Goal: Information Seeking & Learning: Learn about a topic

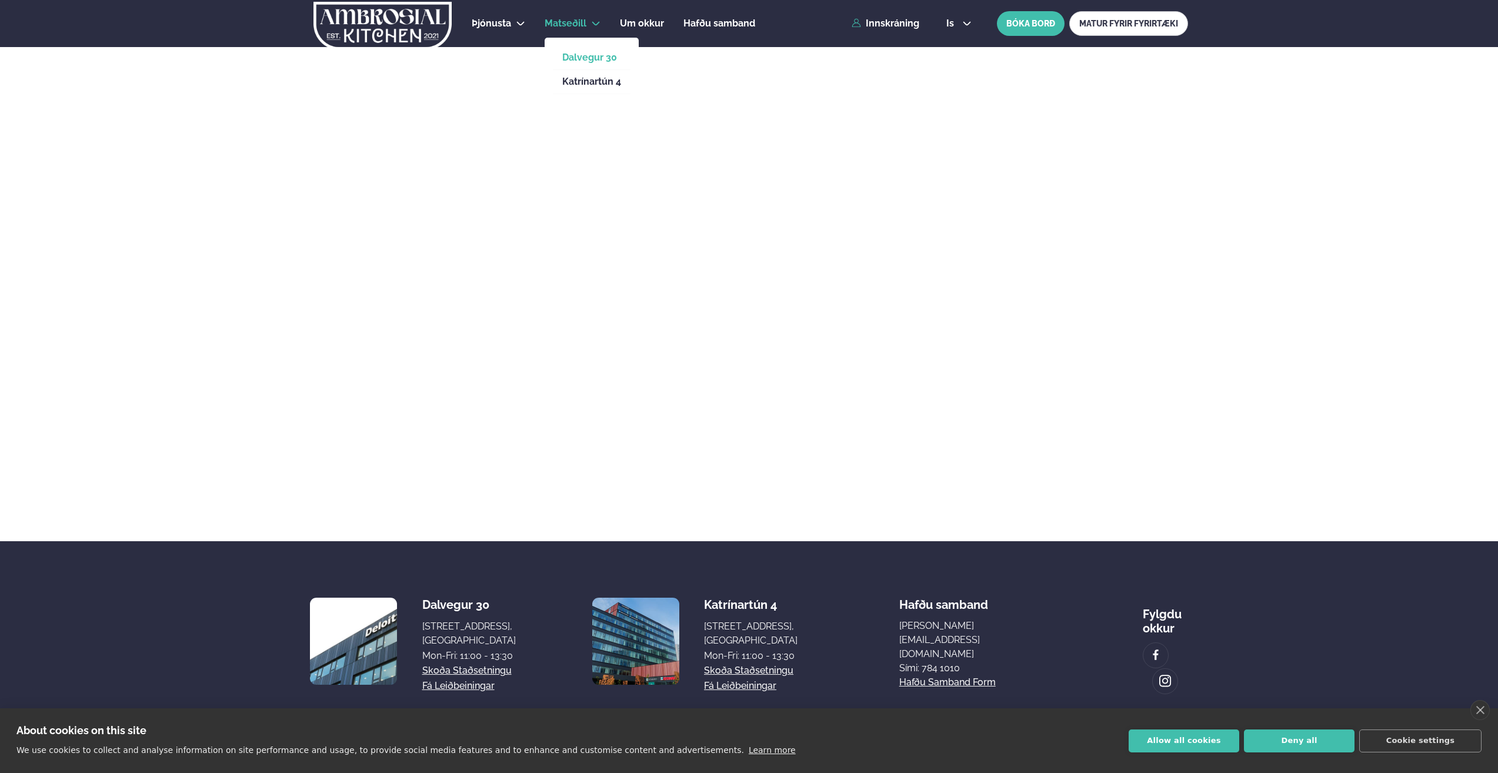
click at [585, 56] on link "Dalvegur 30" at bounding box center [591, 57] width 59 height 9
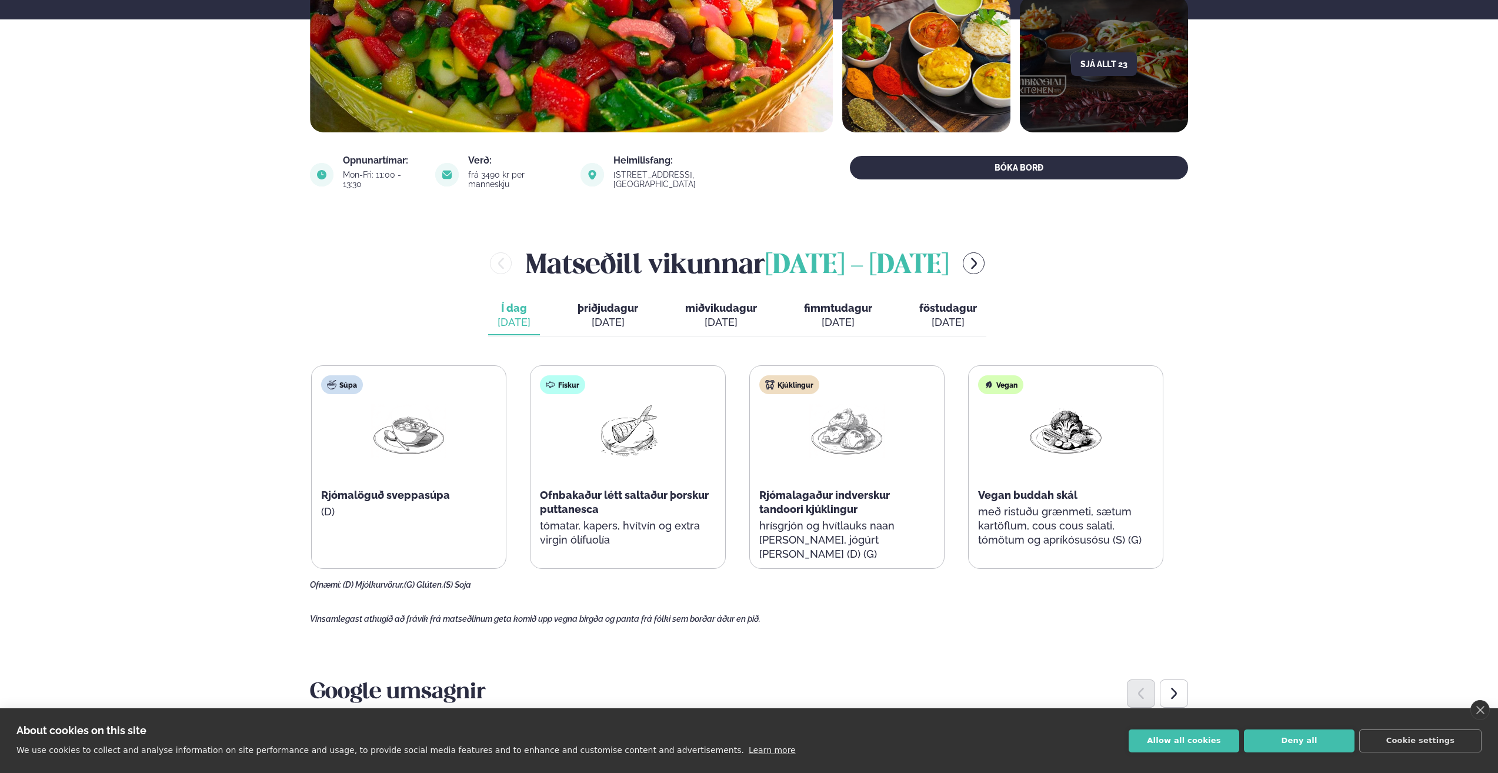
scroll to position [294, 0]
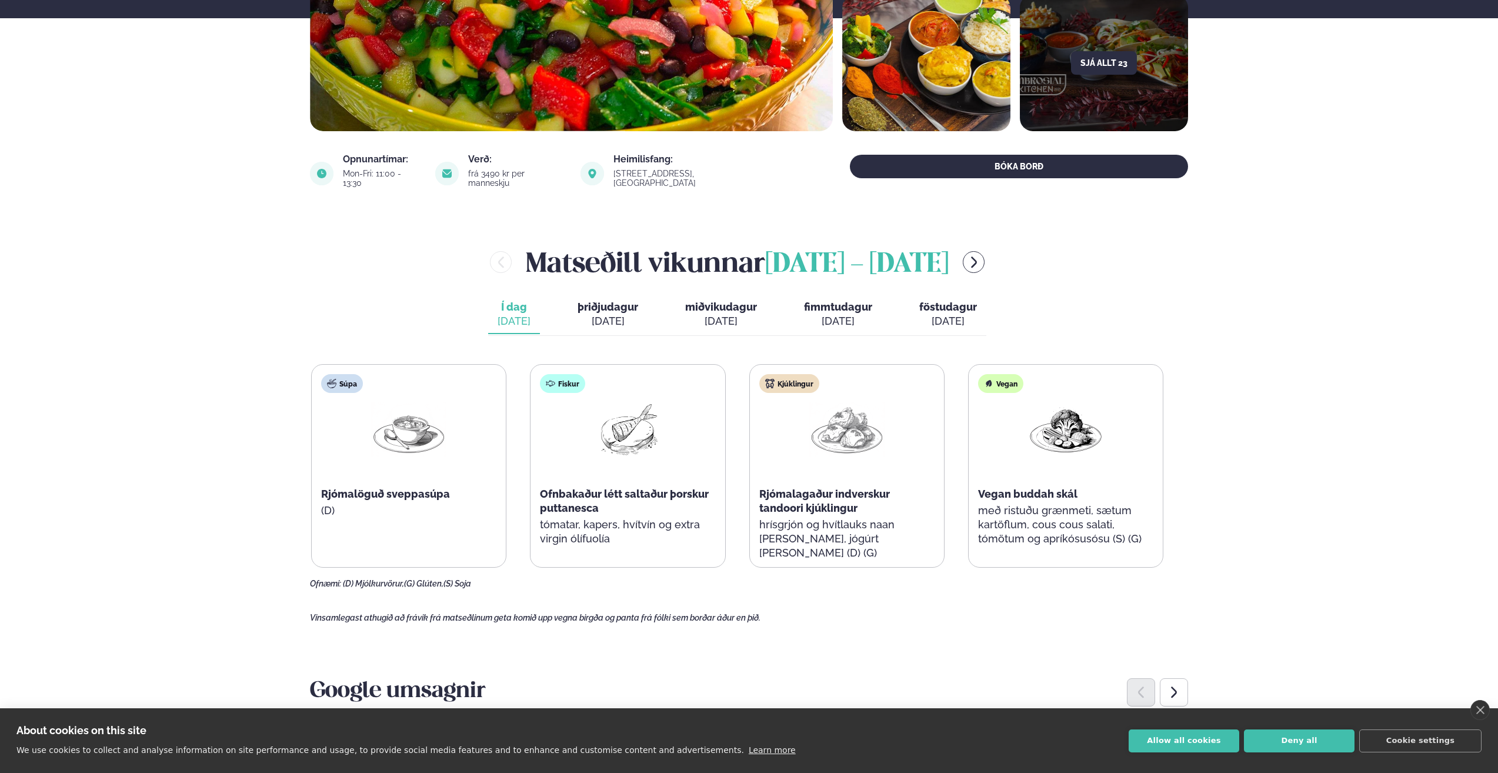
click at [598, 314] on div "[DATE]" at bounding box center [608, 321] width 61 height 14
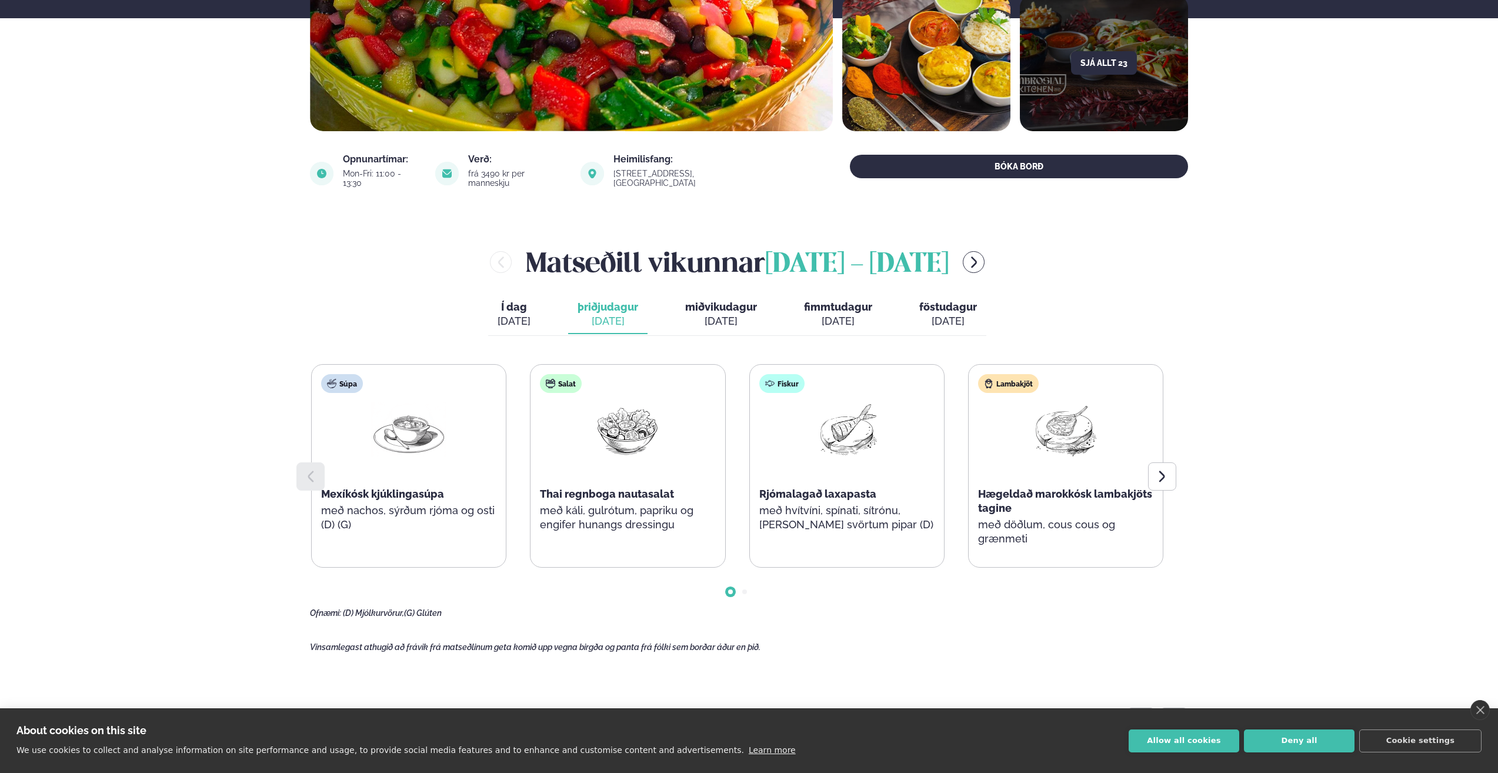
click at [820, 303] on span "fimmtudagur" at bounding box center [838, 307] width 68 height 12
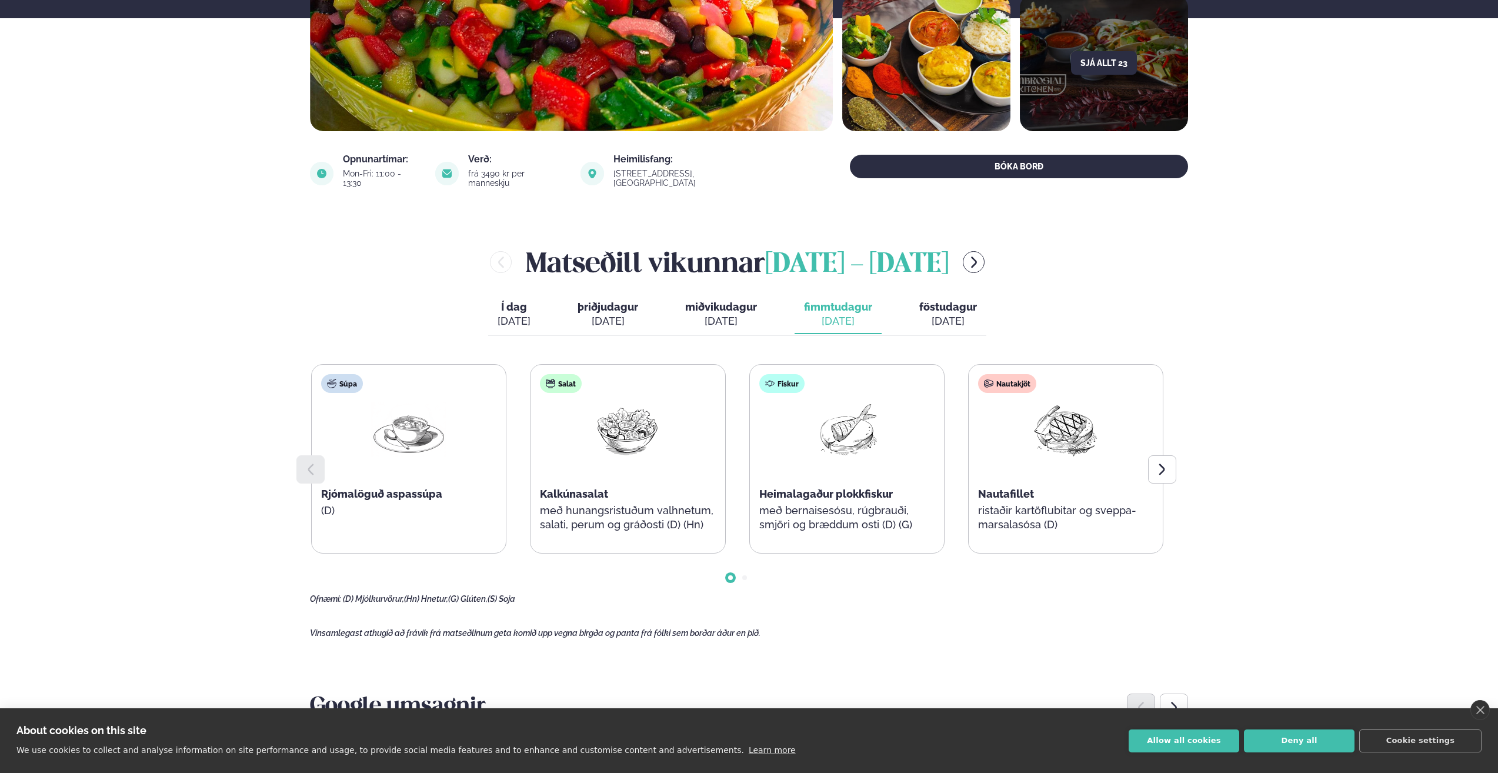
click at [732, 301] on span "miðvikudagur" at bounding box center [721, 307] width 72 height 12
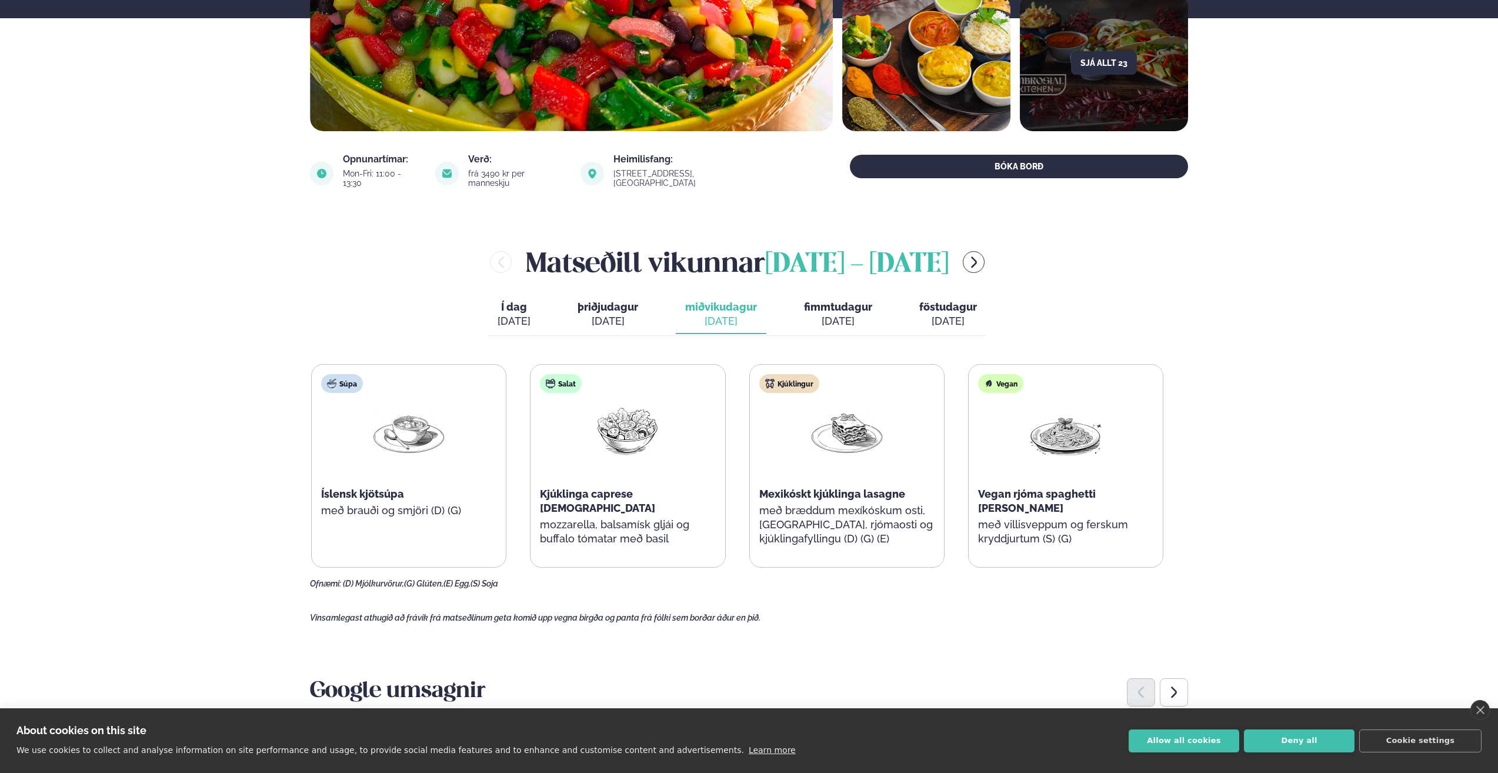
click at [625, 303] on span "þriðjudagur" at bounding box center [608, 307] width 61 height 12
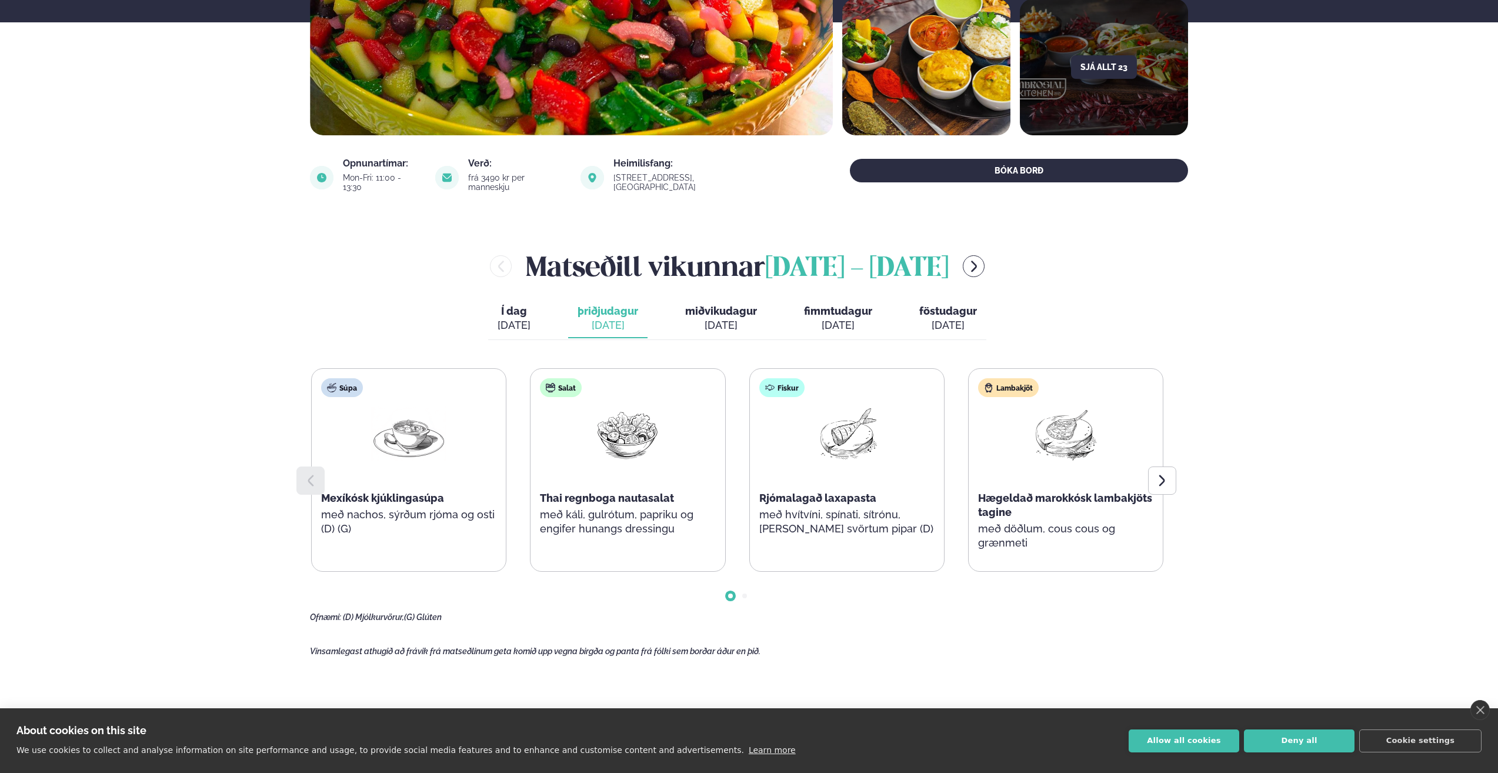
scroll to position [0, 0]
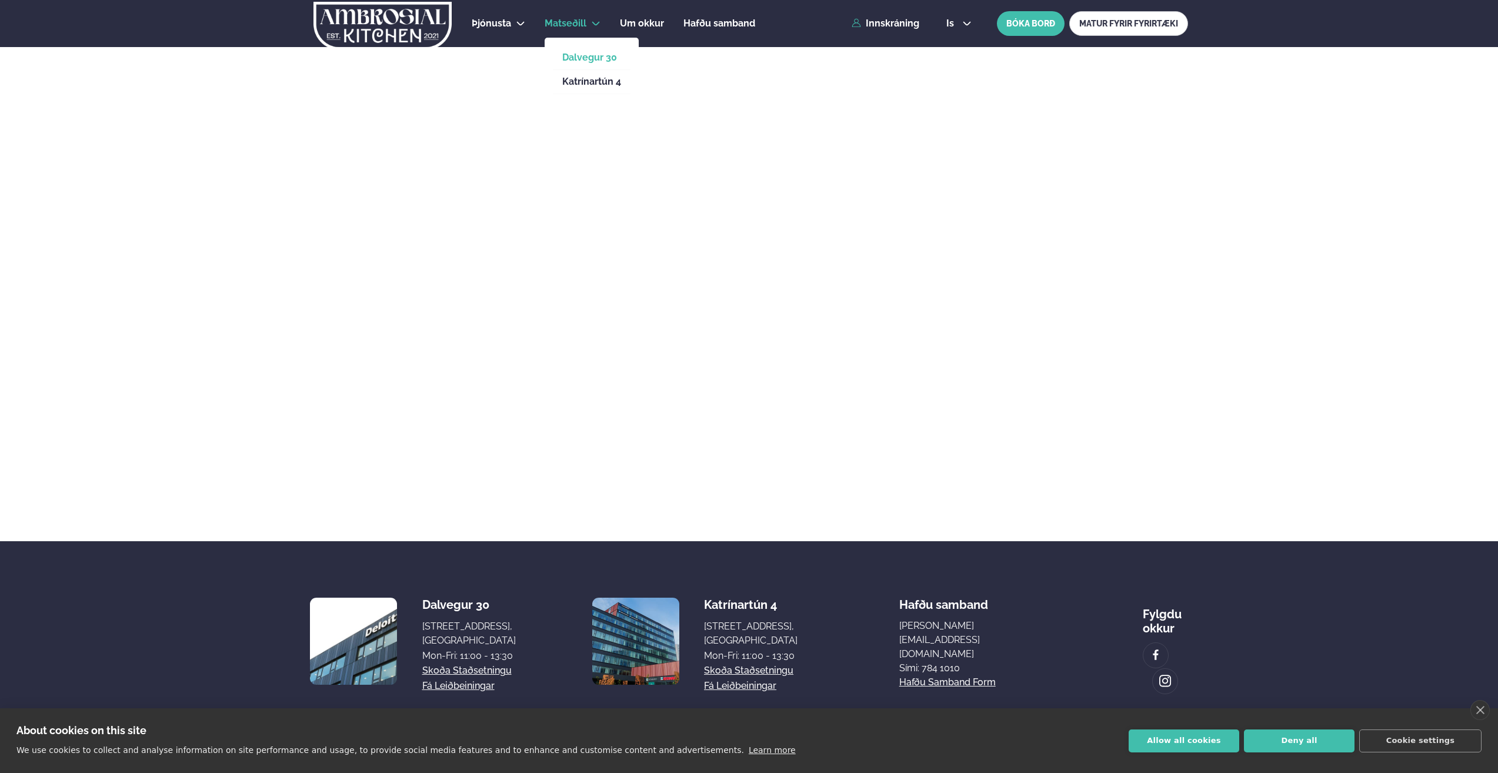
click at [570, 53] on link "Dalvegur 30" at bounding box center [591, 57] width 59 height 9
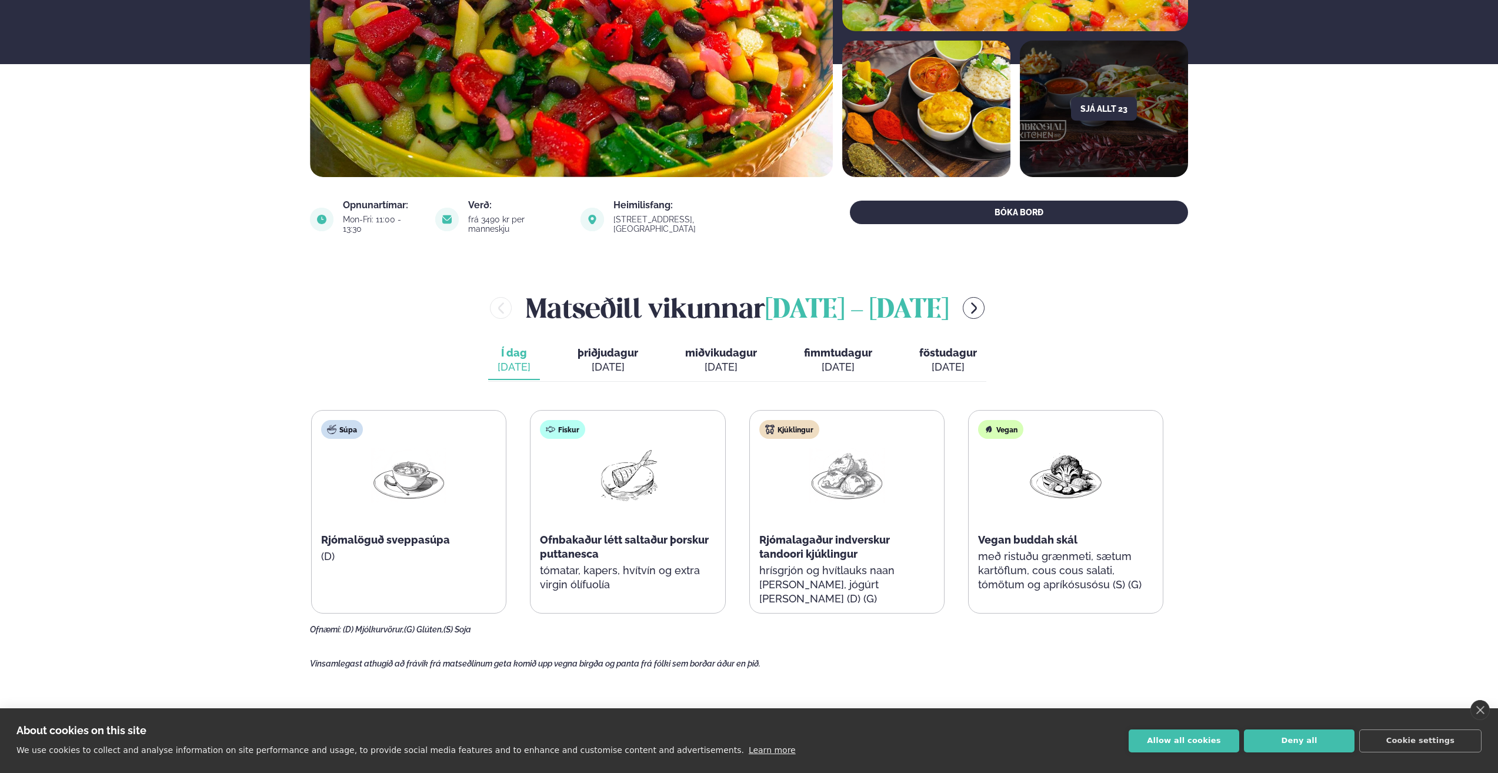
scroll to position [353, 0]
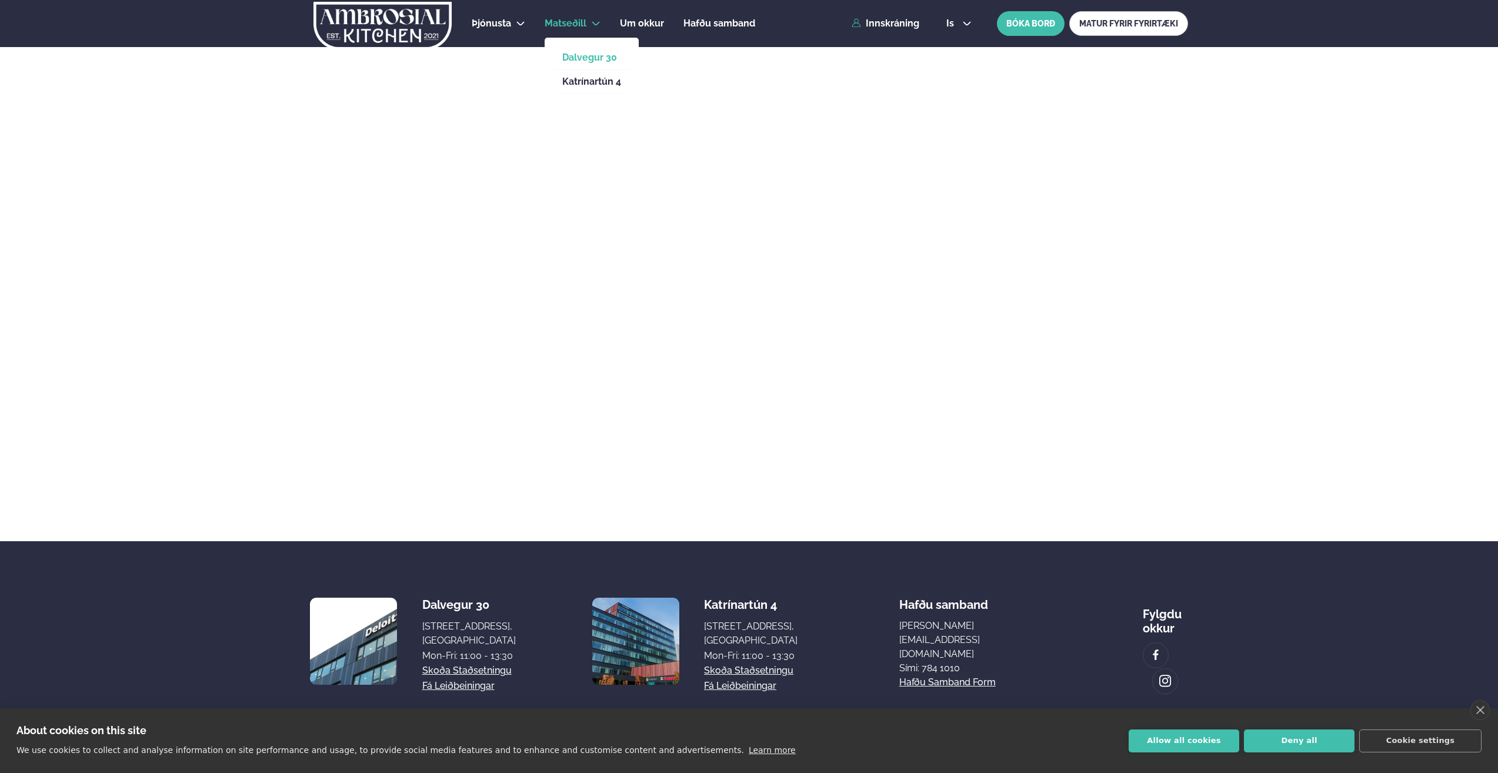
click at [583, 56] on link "Dalvegur 30" at bounding box center [591, 57] width 59 height 9
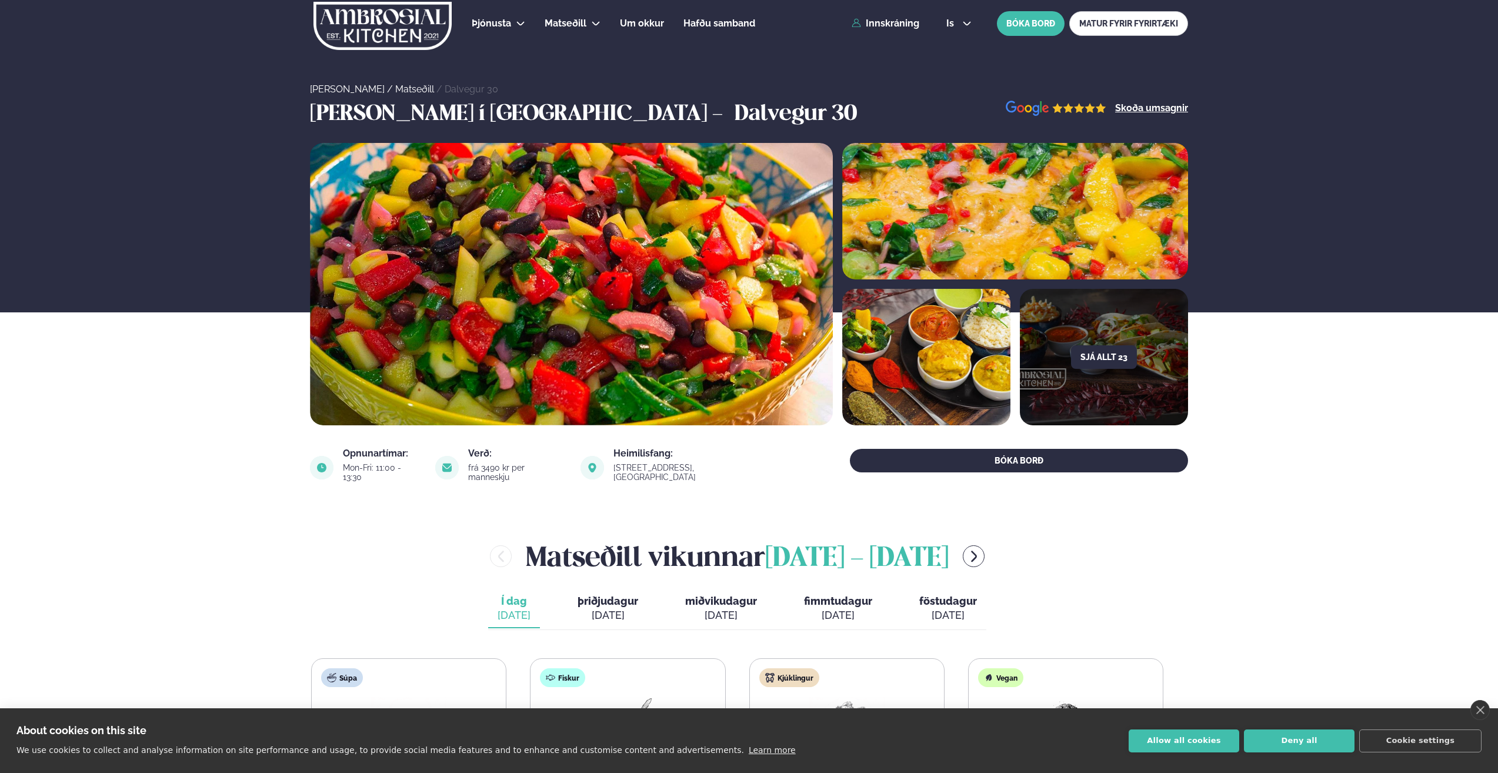
click at [285, 362] on div "Sjá allt 23" at bounding box center [749, 284] width 949 height 282
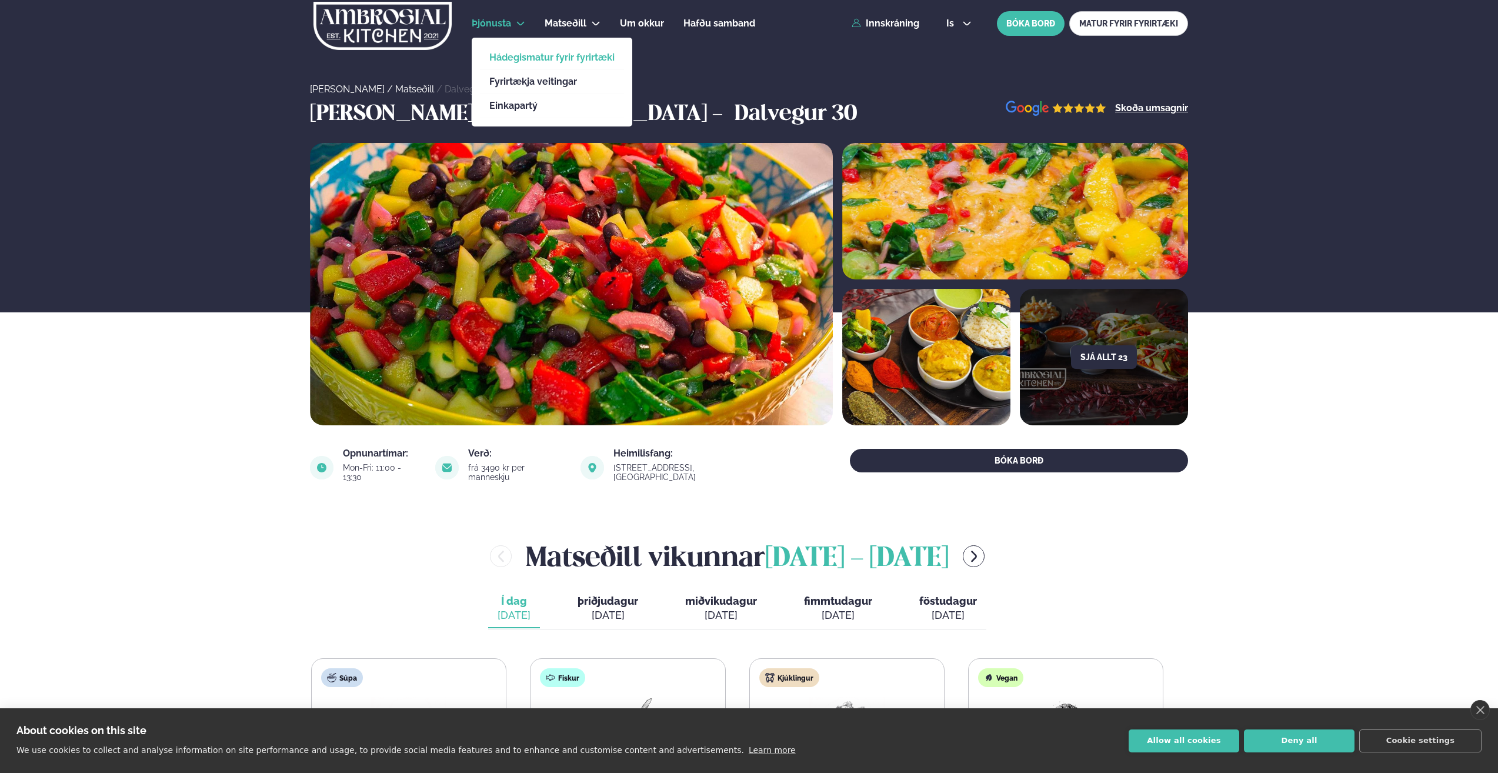
click at [516, 58] on link "Hádegismatur fyrir fyrirtæki" at bounding box center [551, 57] width 125 height 9
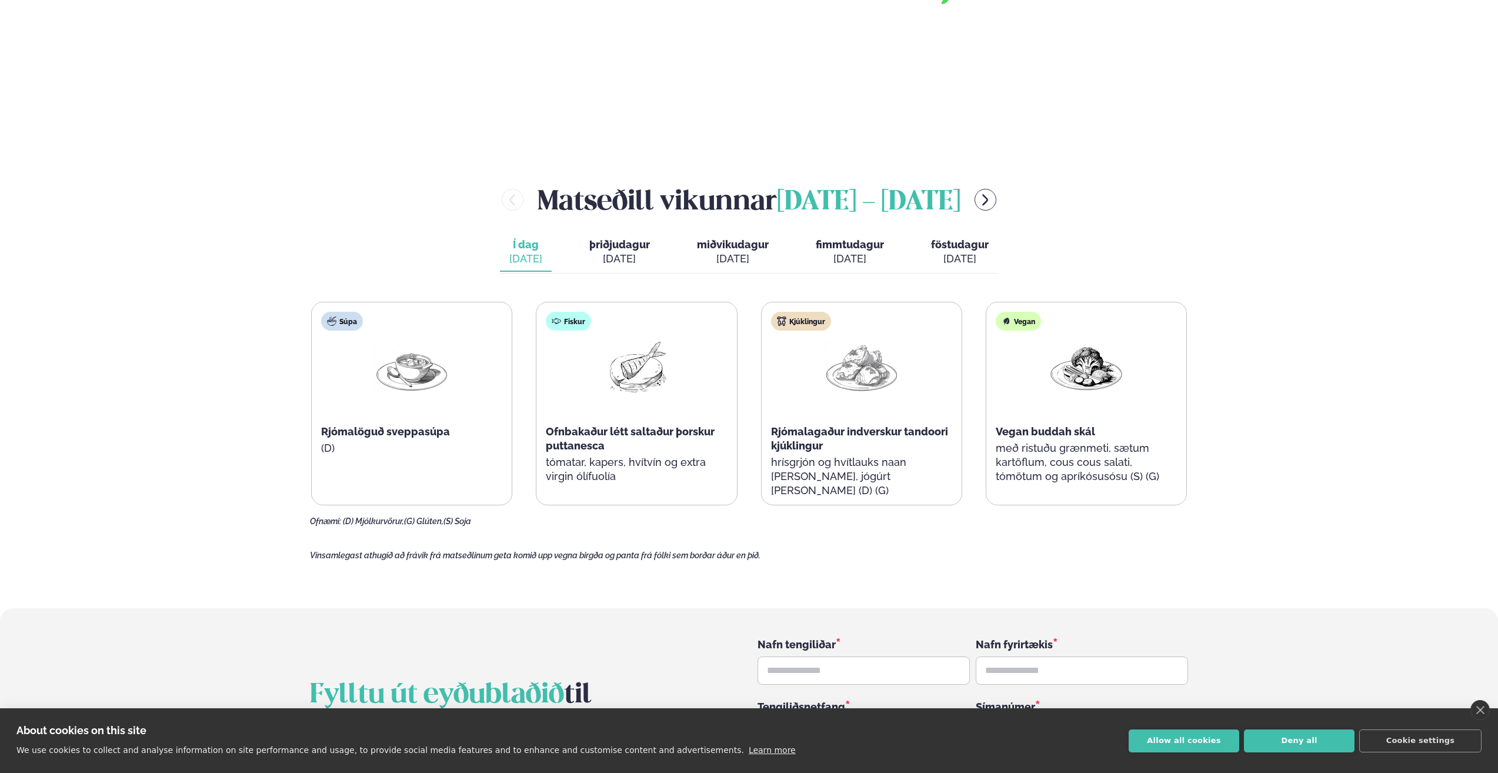
scroll to position [1470, 0]
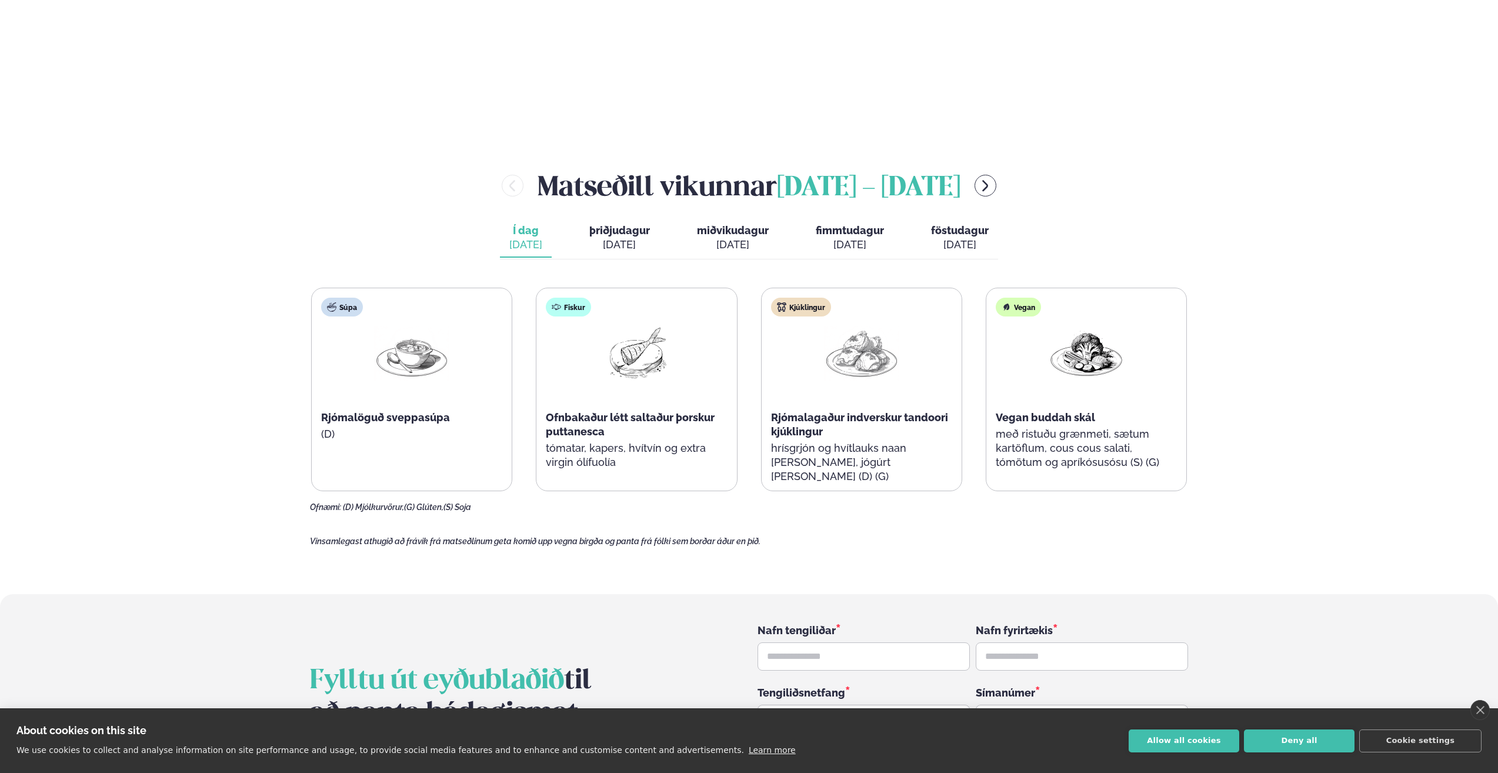
click at [632, 224] on span "þriðjudagur" at bounding box center [619, 230] width 61 height 12
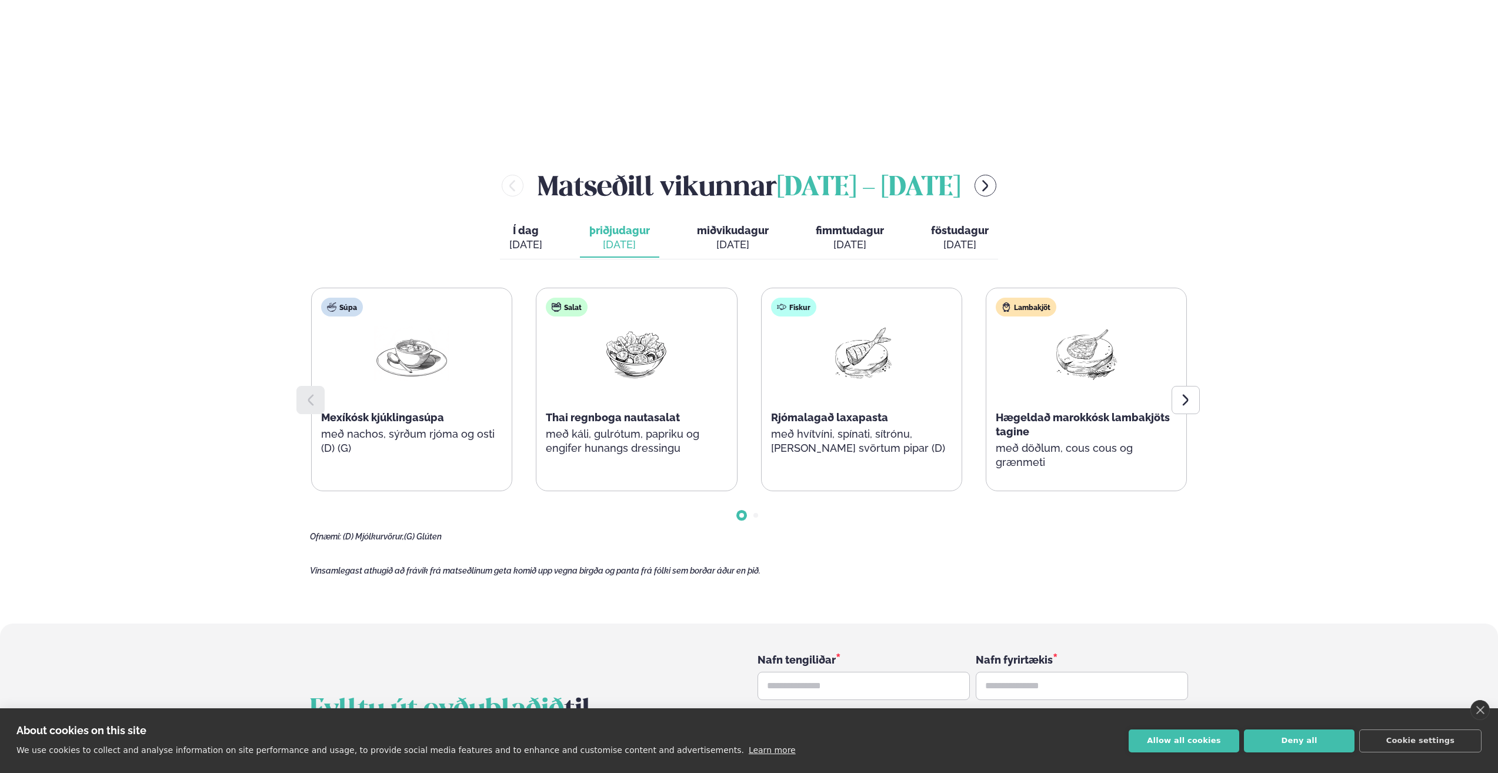
click at [873, 238] on div "[DATE]" at bounding box center [850, 245] width 68 height 14
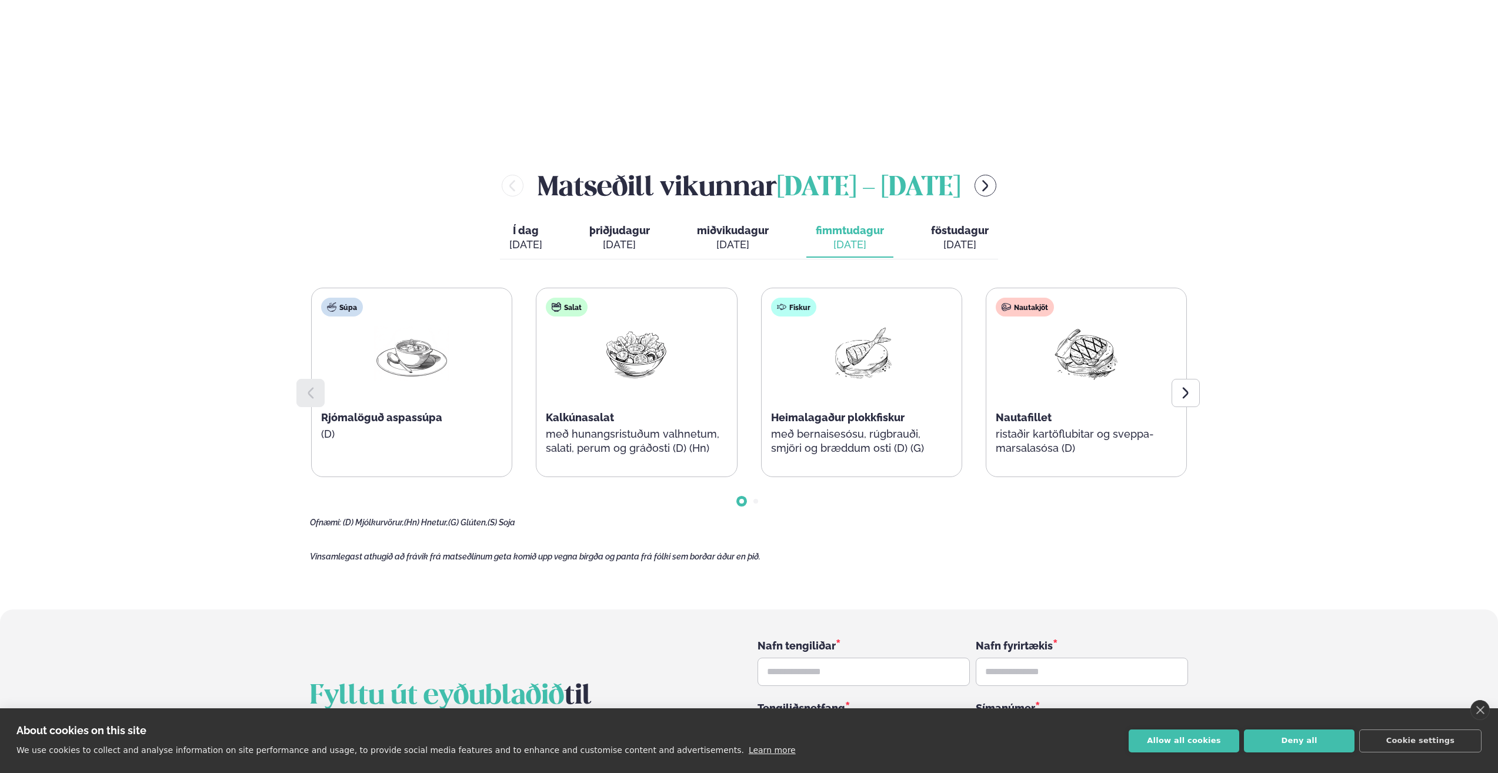
click at [632, 224] on span "þriðjudagur" at bounding box center [619, 230] width 61 height 12
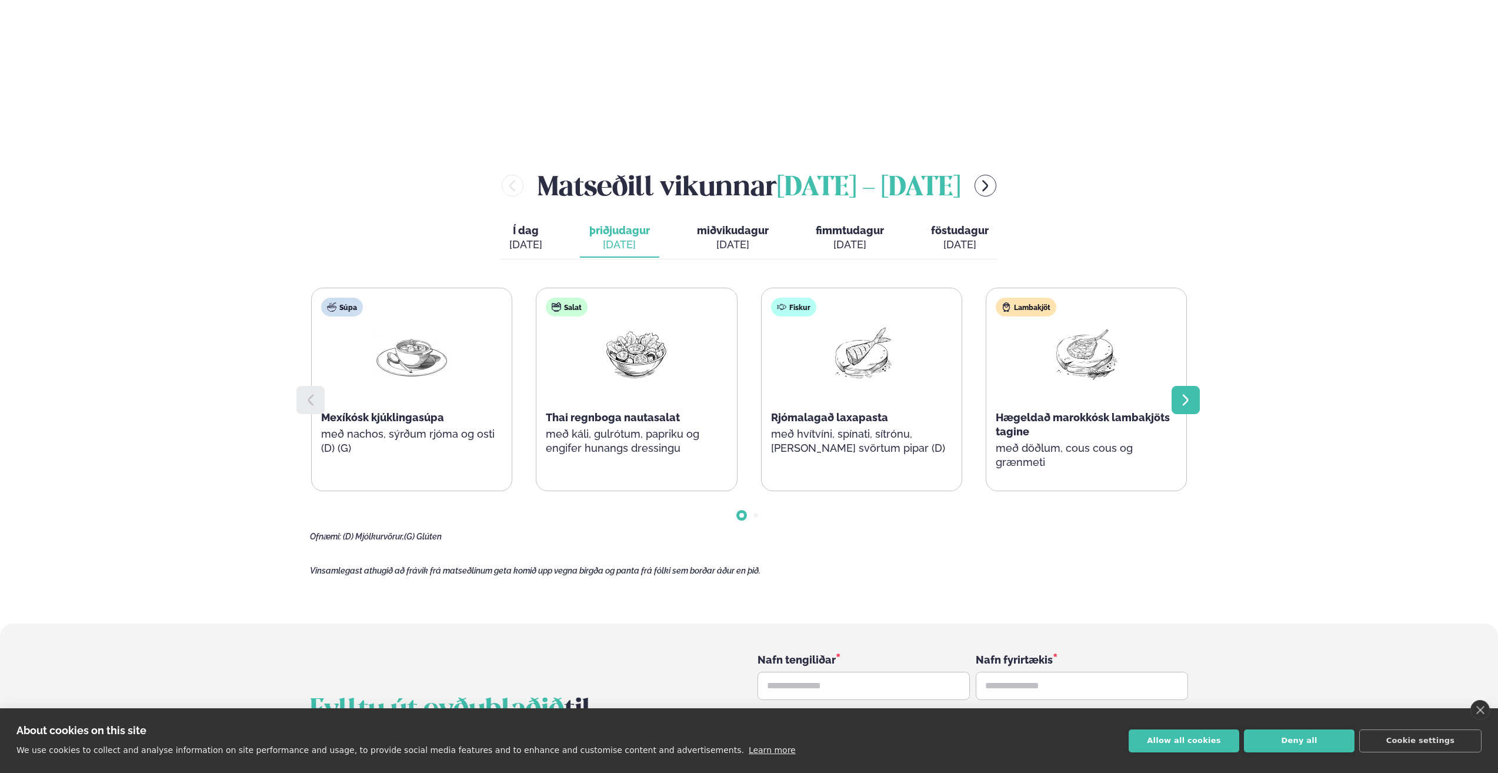
click at [1187, 393] on icon at bounding box center [1186, 400] width 14 height 14
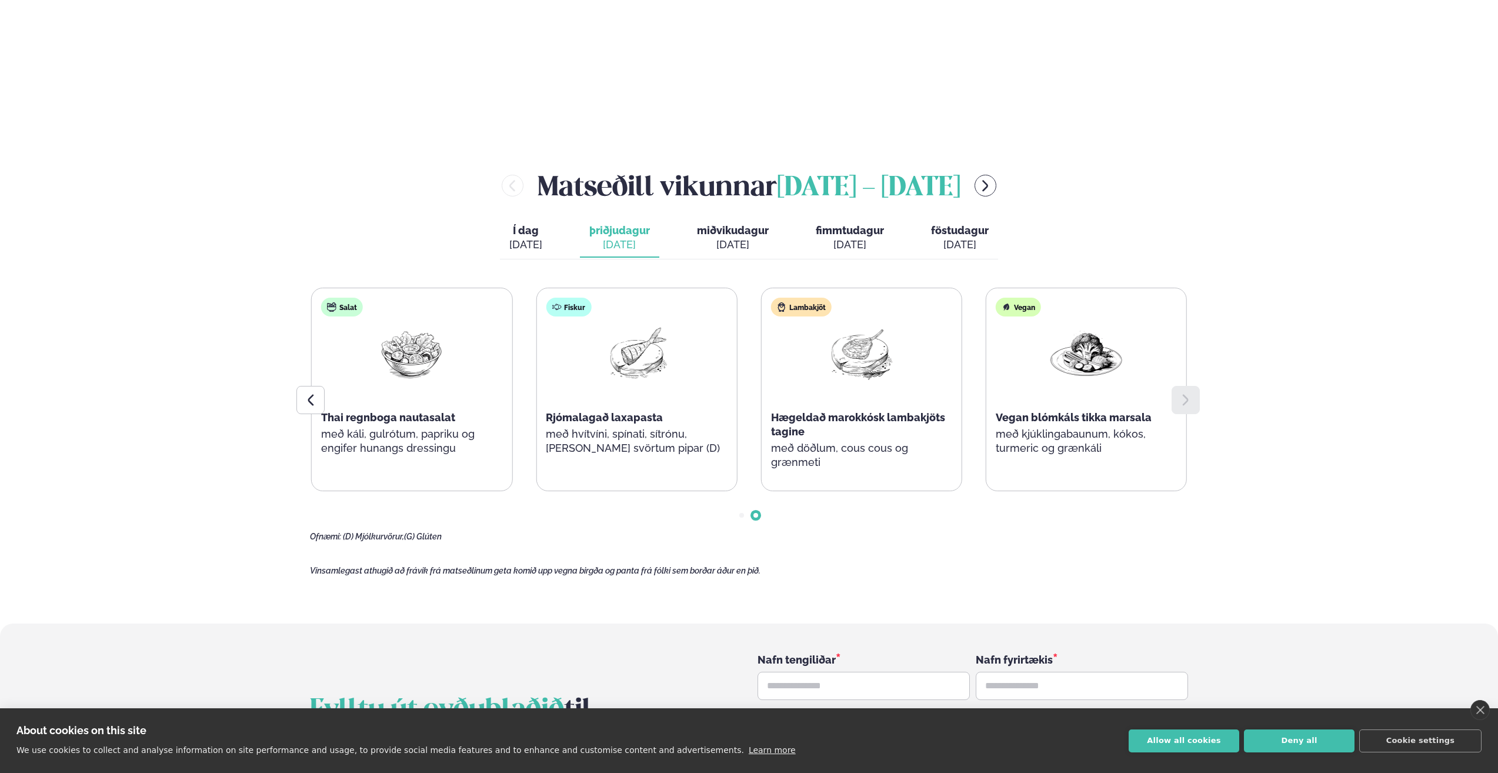
click at [1187, 393] on icon at bounding box center [1186, 400] width 14 height 14
click at [317, 393] on icon at bounding box center [310, 400] width 14 height 14
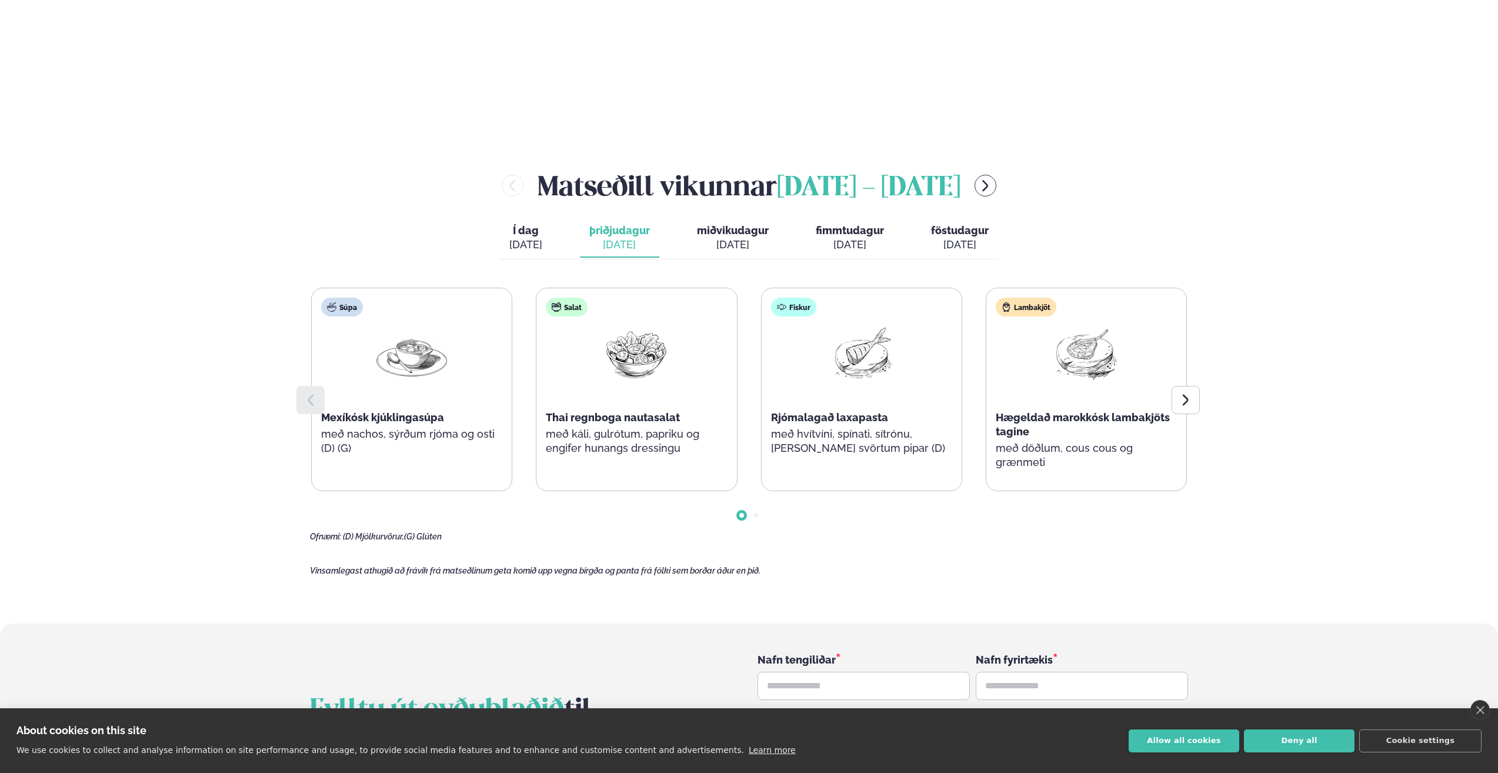
click at [853, 238] on div "[DATE]" at bounding box center [850, 245] width 68 height 14
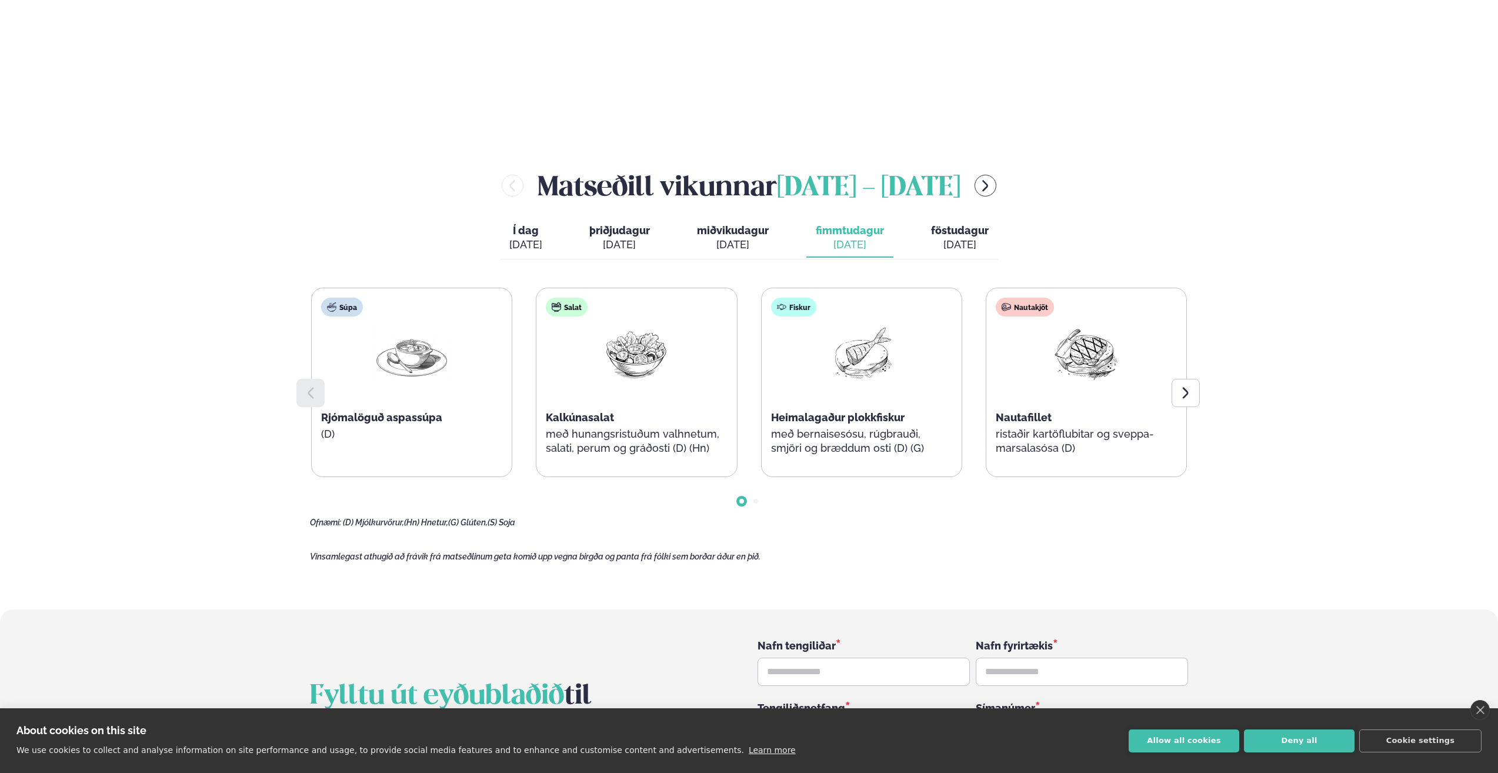
click at [735, 224] on span "miðvikudagur" at bounding box center [733, 230] width 72 height 12
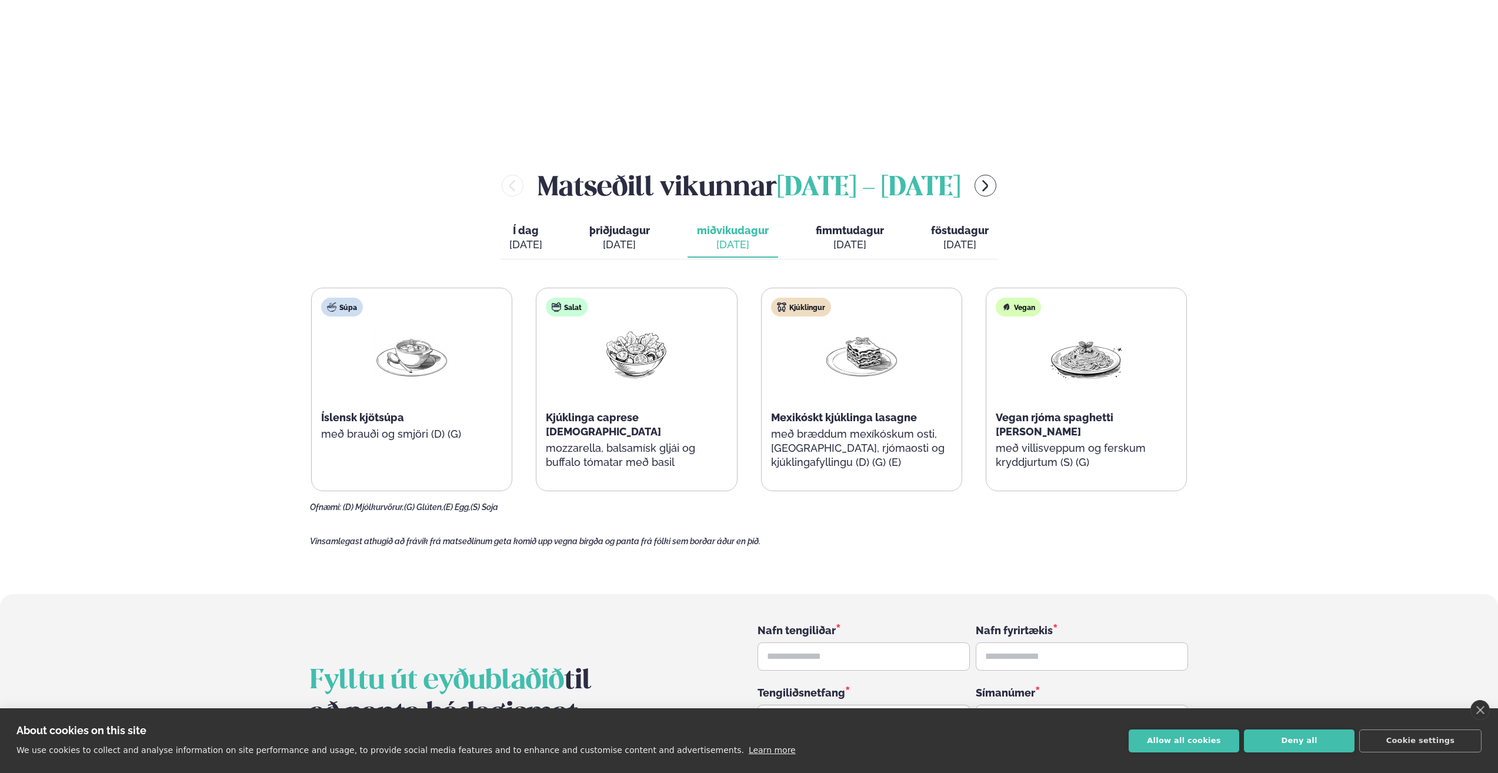
click at [675, 219] on div "Í dag Í d. sep. 8 þriðjudagur þri. sep. 9 miðvikudagur mið. sep. 10 fimmtudagur…" at bounding box center [749, 239] width 498 height 41
click at [530, 223] on span "Í dag" at bounding box center [525, 230] width 33 height 14
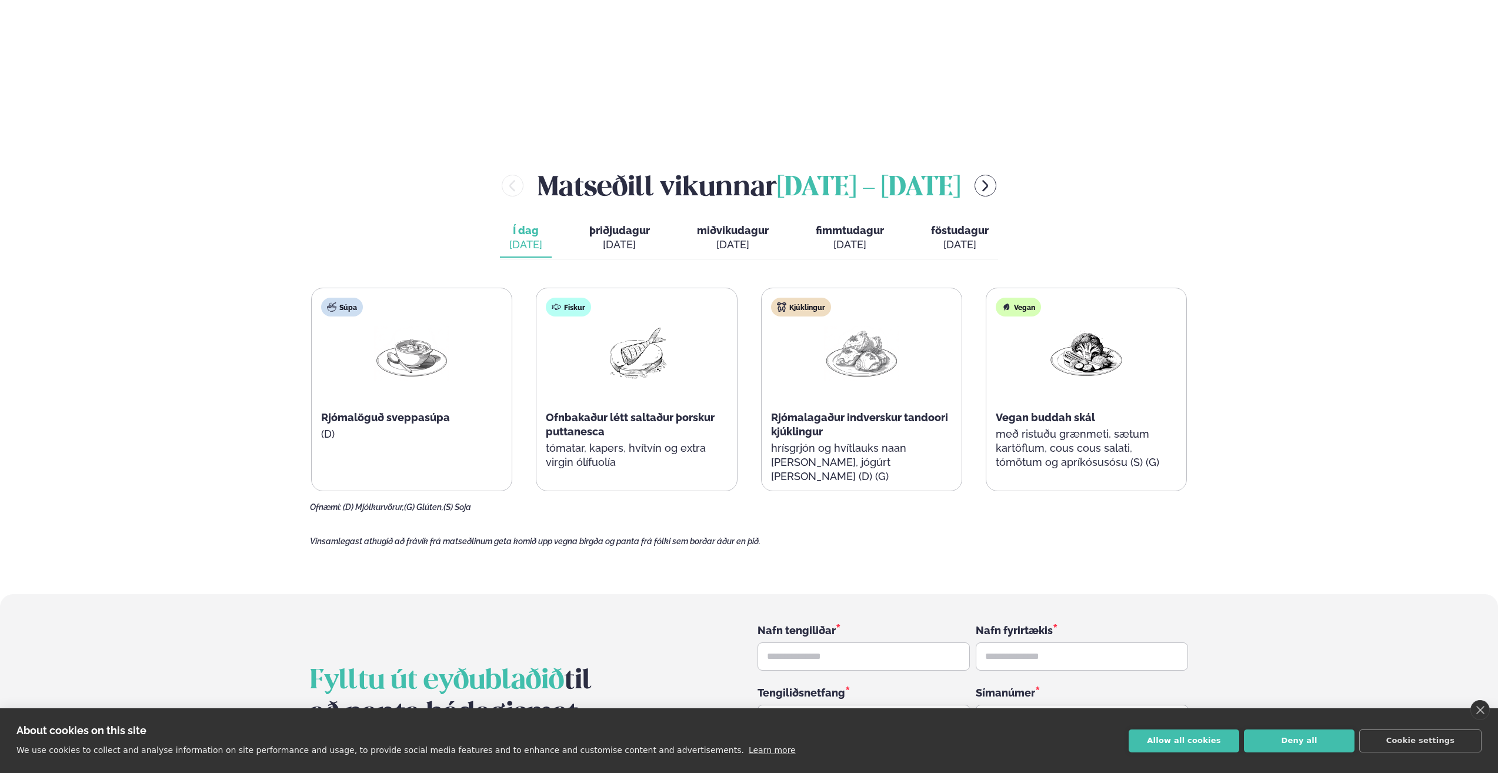
click at [589, 238] on div "[DATE]" at bounding box center [619, 245] width 61 height 14
